Goal: Transaction & Acquisition: Purchase product/service

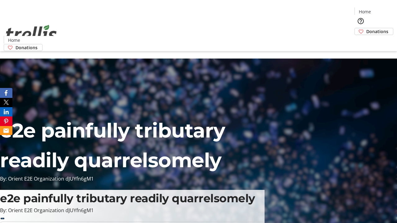
click at [366, 28] on span "Donations" at bounding box center [377, 31] width 22 height 7
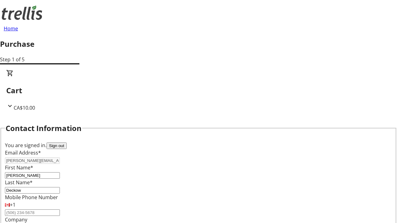
scroll to position [101, 0]
select select "BC"
select select "CA"
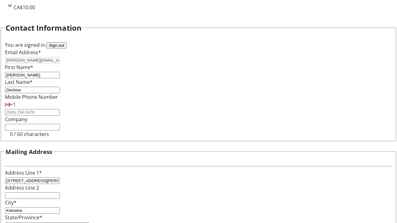
type input "V1Y 0C2"
